Goal: Task Accomplishment & Management: Manage account settings

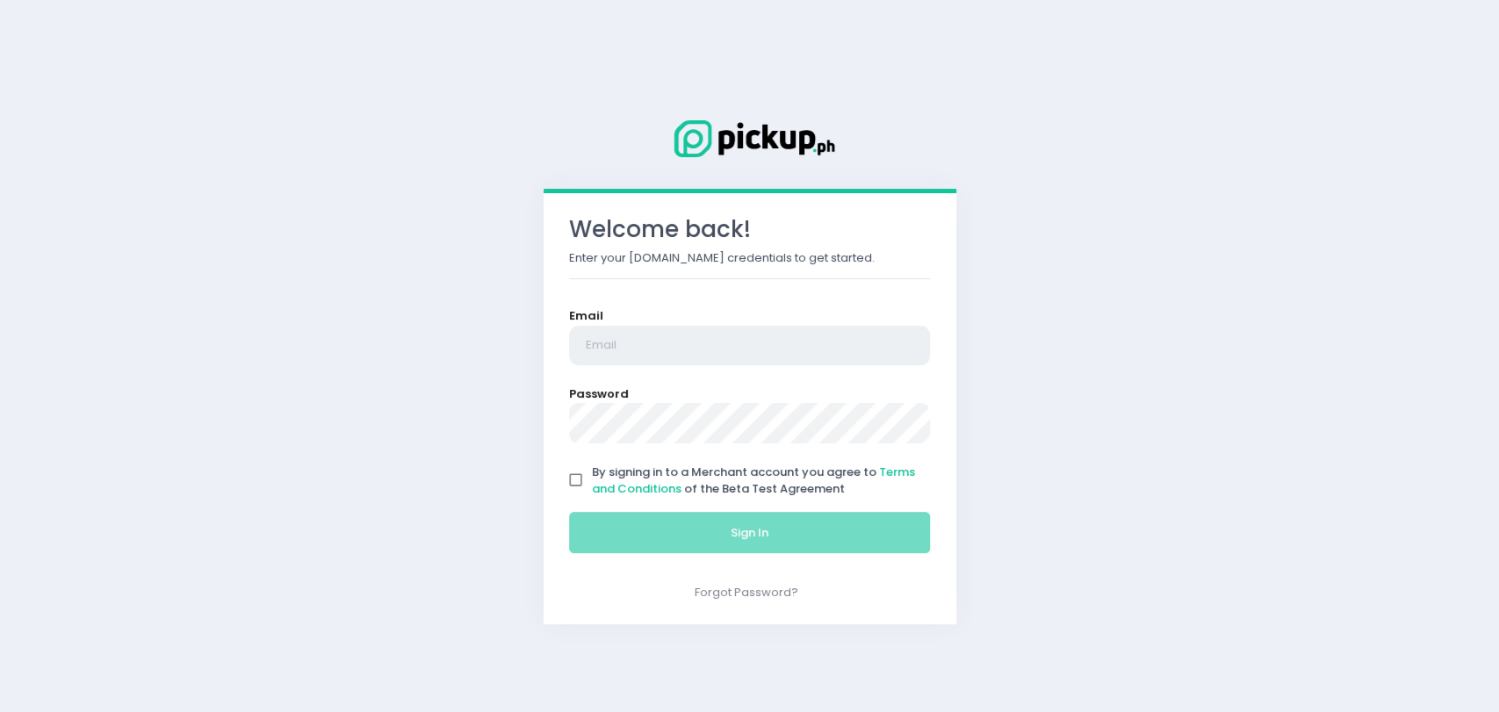
type input "[EMAIL_ADDRESS][DOMAIN_NAME]"
drag, startPoint x: 564, startPoint y: 483, endPoint x: 577, endPoint y: 484, distance: 13.2
click at [566, 482] on input "By signing in to a Merchant account you agree to Terms and Conditions of the Be…" at bounding box center [576, 480] width 33 height 33
checkbox input "true"
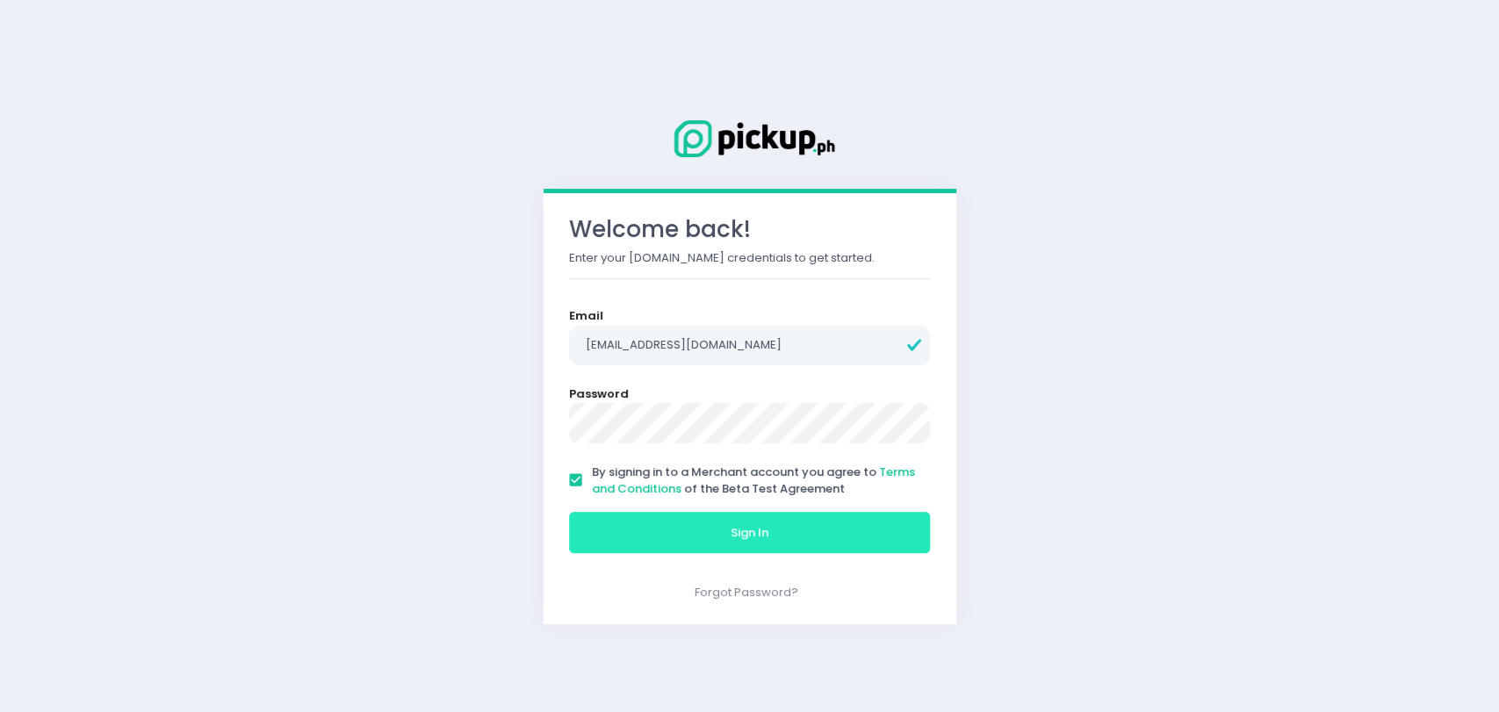
click at [668, 529] on button "Sign In" at bounding box center [750, 533] width 362 height 42
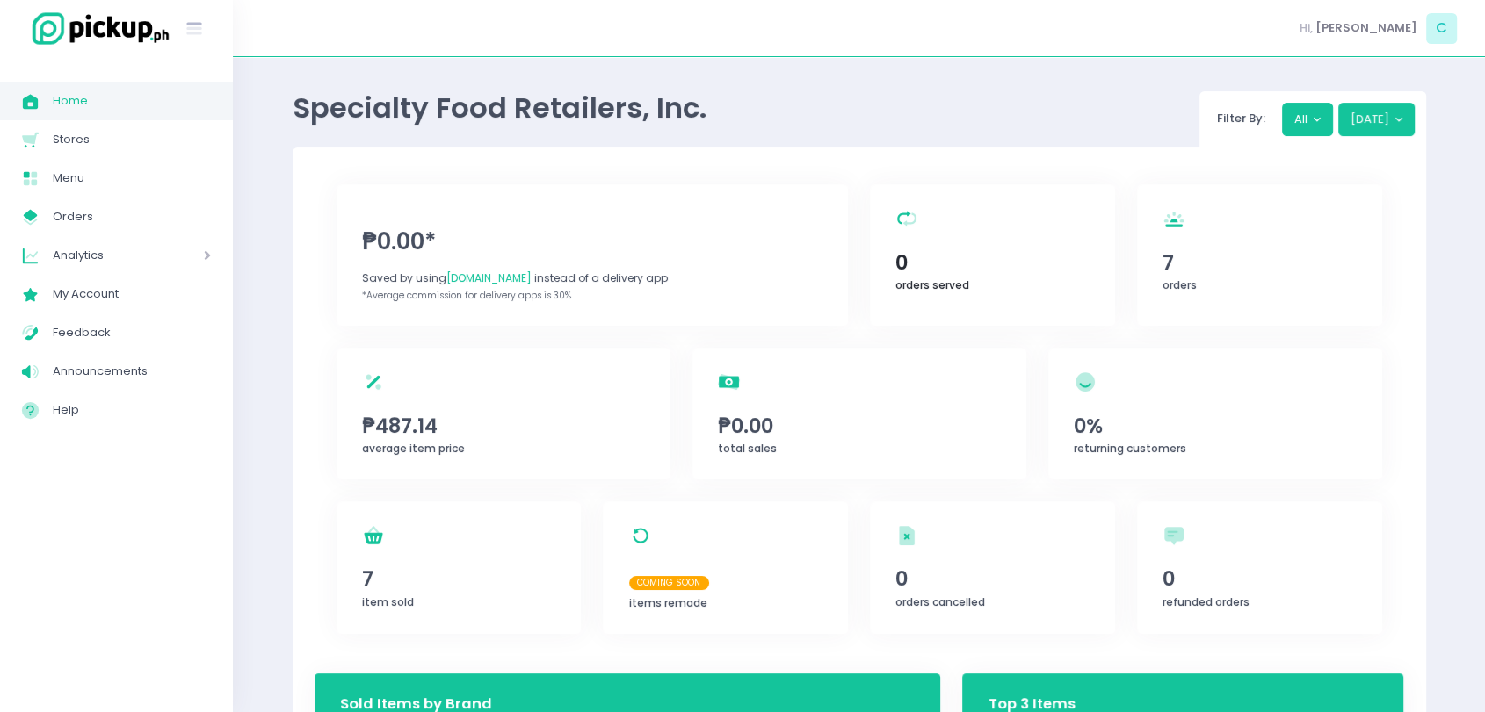
click at [1022, 269] on span "0" at bounding box center [991, 263] width 193 height 30
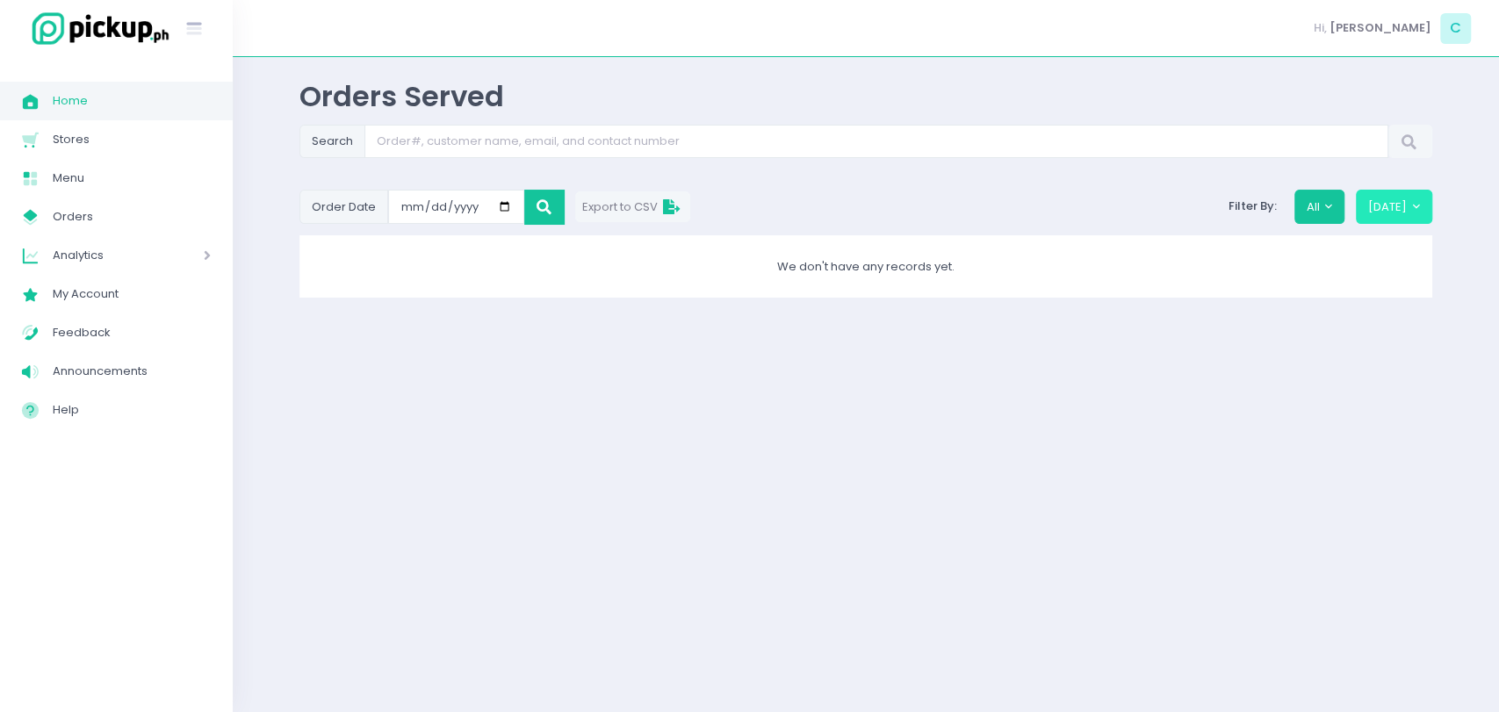
click at [1401, 206] on button "[DATE]" at bounding box center [1394, 206] width 76 height 33
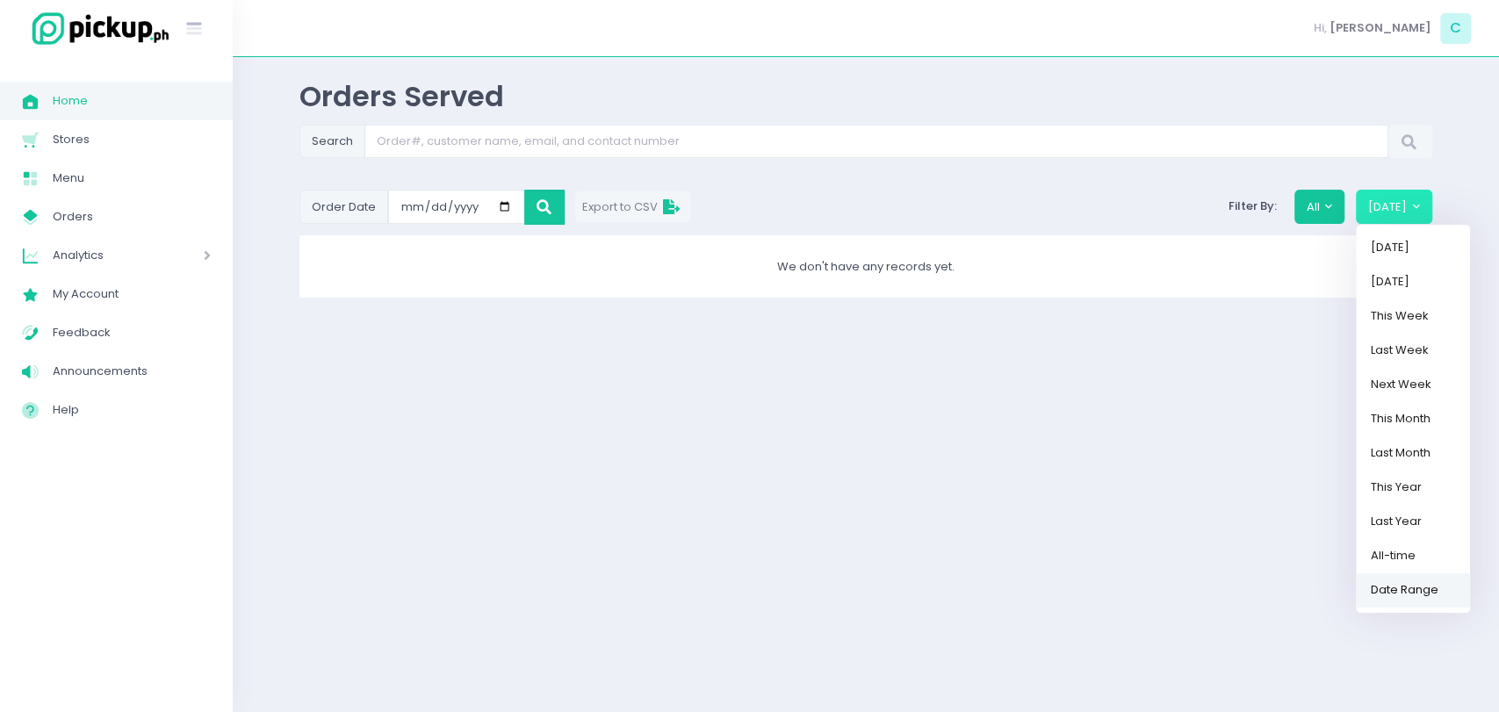
click at [1437, 584] on link "Date Range" at bounding box center [1413, 590] width 114 height 34
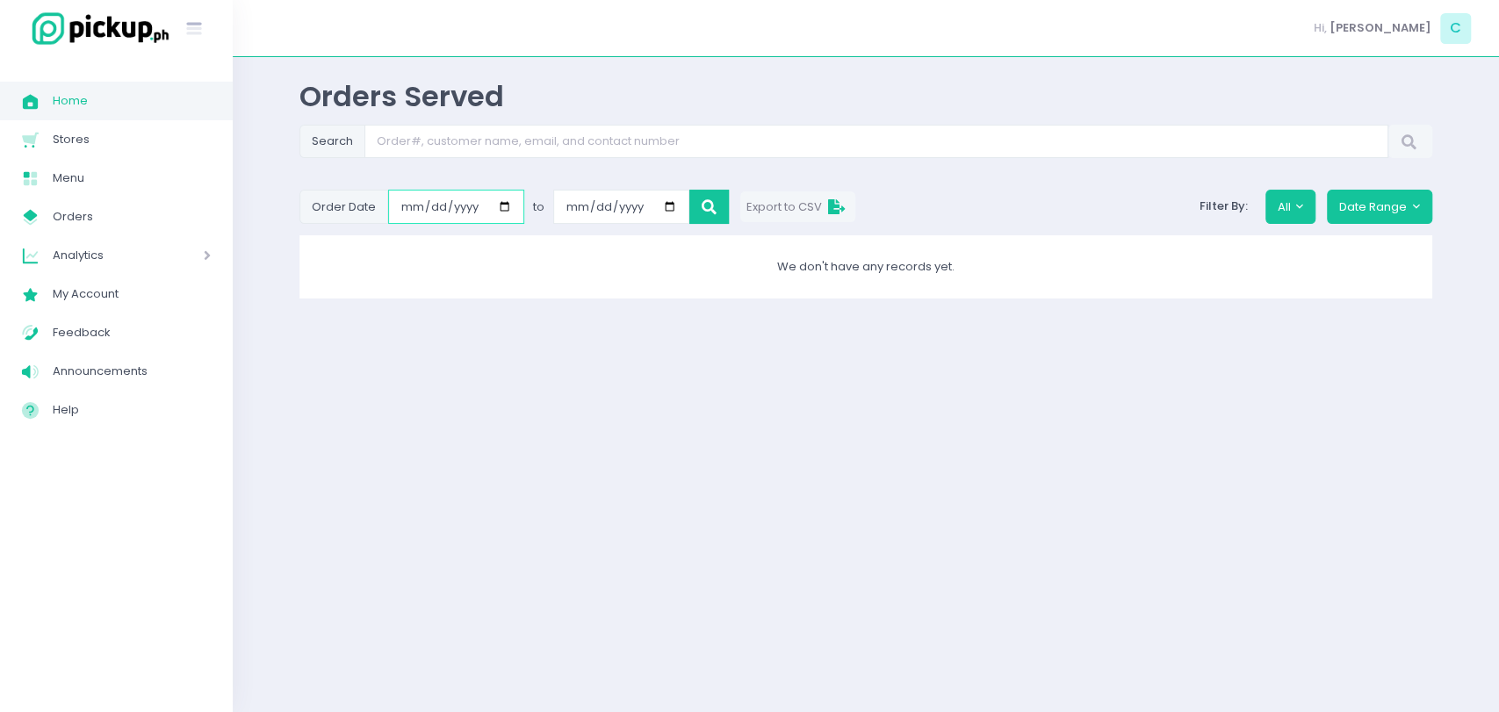
click at [502, 208] on input "[DATE]" at bounding box center [456, 206] width 136 height 33
type input "[DATE]"
click at [665, 206] on input "[DATE]" at bounding box center [621, 206] width 136 height 33
click at [661, 202] on input "[DATE]" at bounding box center [621, 206] width 136 height 33
type input "[DATE]"
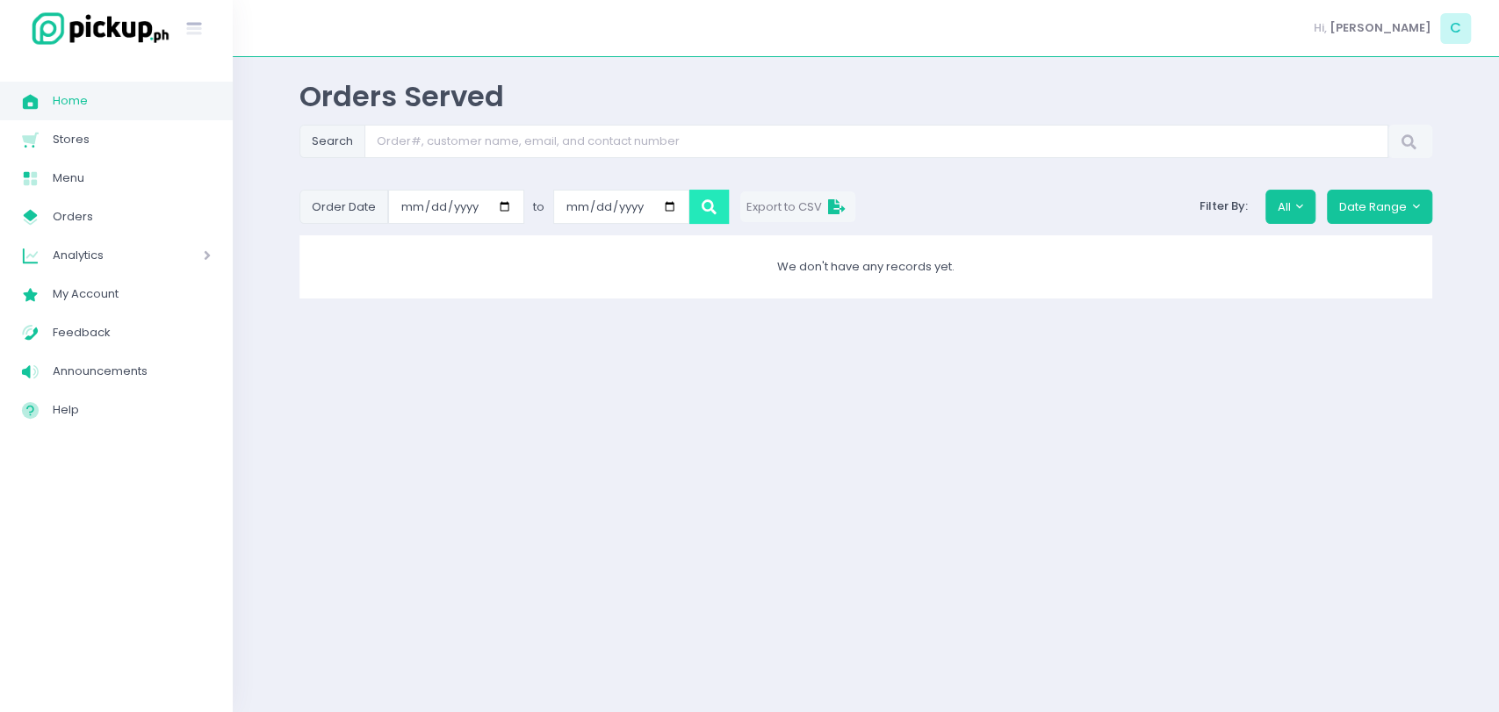
click at [703, 207] on icon at bounding box center [709, 207] width 15 height 0
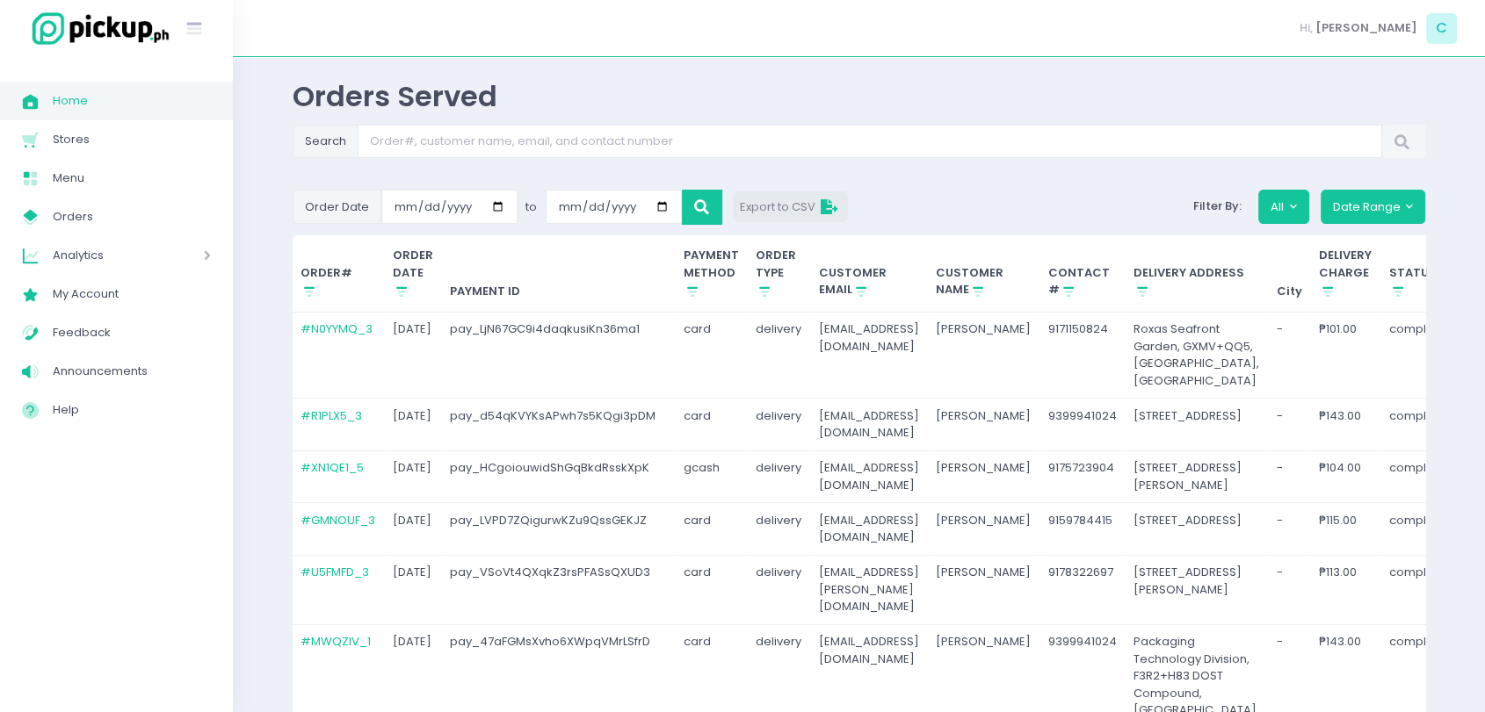
click at [783, 211] on span "Export to CSV" at bounding box center [791, 207] width 102 height 17
click at [742, 149] on input "Search" at bounding box center [870, 141] width 1024 height 33
paste input "K15EBR_5"
type input "K15EBR_5"
